Goal: Find specific page/section

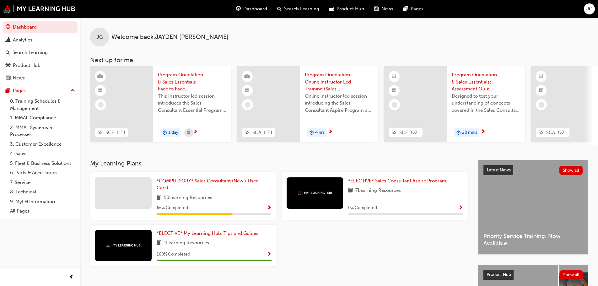
click at [588, 6] on span "JG" at bounding box center [590, 8] width 6 height 7
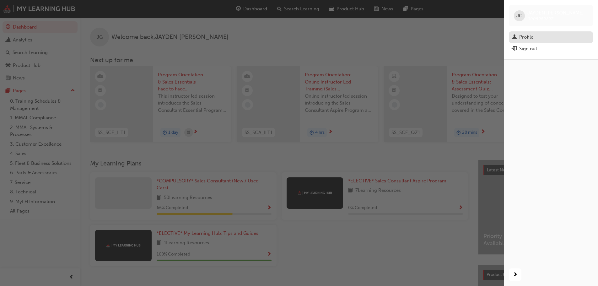
click at [524, 36] on div "Profile" at bounding box center [527, 37] width 14 height 7
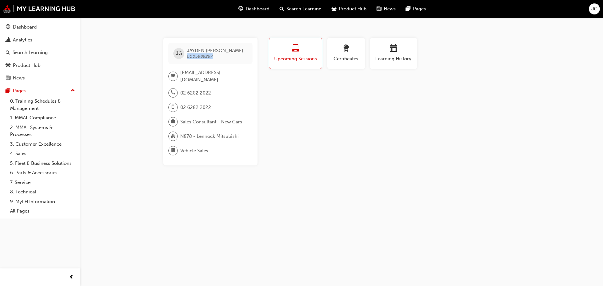
drag, startPoint x: 216, startPoint y: 57, endPoint x: 187, endPoint y: 58, distance: 29.5
click at [187, 58] on span "JAYDEN [PERSON_NAME] 0005989297" at bounding box center [215, 53] width 57 height 11
copy span "0005989297"
click at [313, 118] on div "Profile Upcoming Sessions Certificates Learning History JG JAYDEN [PERSON_NAME]…" at bounding box center [394, 102] width 253 height 128
click at [252, 5] on div "Dashboard" at bounding box center [253, 9] width 41 height 13
